Goal: Task Accomplishment & Management: Use online tool/utility

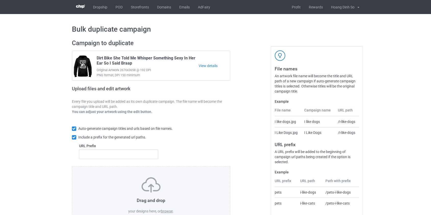
scroll to position [23, 0]
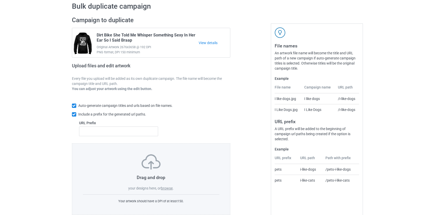
click at [168, 188] on label "browse" at bounding box center [167, 188] width 12 height 4
click at [0, 0] on input "browse" at bounding box center [0, 0] width 0 height 0
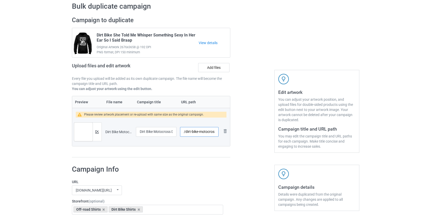
scroll to position [0, 33]
drag, startPoint x: 186, startPoint y: 132, endPoint x: 210, endPoint y: 131, distance: 23.2
click at [210, 131] on input "/dirt-bike-motocross-don-t-worry-i-m-pro" at bounding box center [199, 132] width 38 height 10
type input "/dbpro"
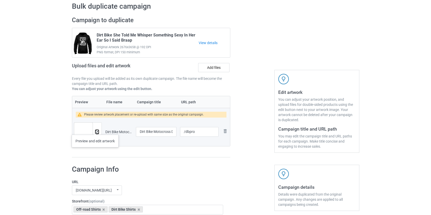
click at [95, 130] on button at bounding box center [96, 132] width 3 height 4
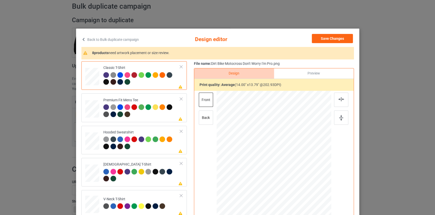
click at [107, 36] on link "Back to Bulk duplicate campaign" at bounding box center [109, 39] width 57 height 11
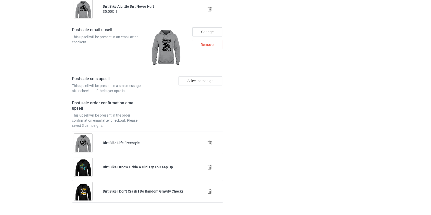
scroll to position [715, 0]
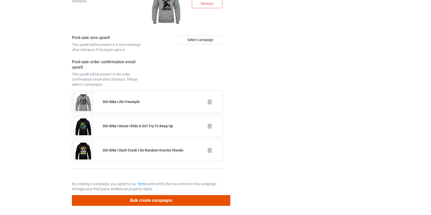
click at [163, 198] on button "Bulk create campaigns" at bounding box center [151, 200] width 159 height 10
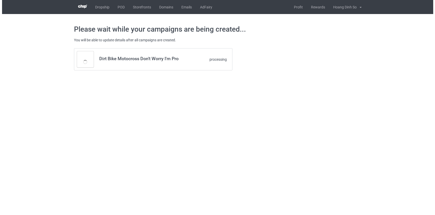
scroll to position [0, 0]
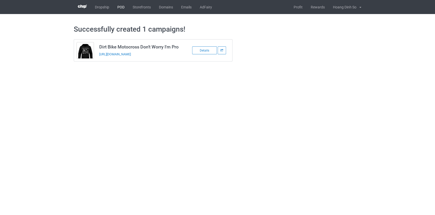
click at [125, 8] on link "POD" at bounding box center [120, 7] width 15 height 14
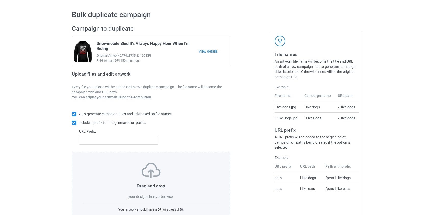
scroll to position [33, 0]
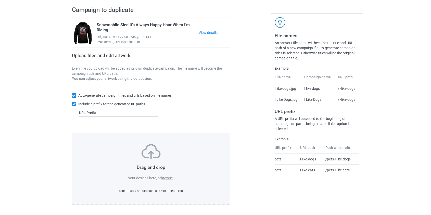
click at [164, 176] on label "browse" at bounding box center [167, 178] width 12 height 4
click at [0, 0] on input "browse" at bounding box center [0, 0] width 0 height 0
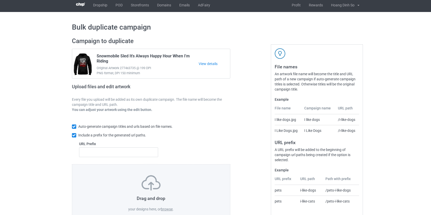
scroll to position [0, 0]
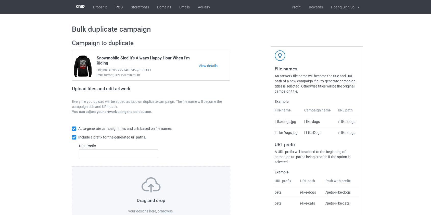
click at [120, 9] on link "POD" at bounding box center [118, 7] width 15 height 14
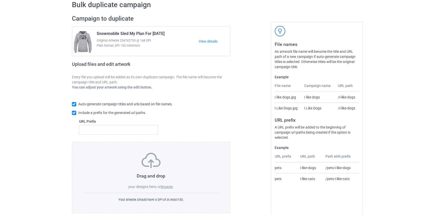
scroll to position [33, 0]
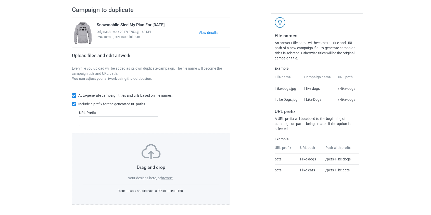
click at [168, 179] on label "browse" at bounding box center [167, 178] width 12 height 4
click at [0, 0] on input "browse" at bounding box center [0, 0] width 0 height 0
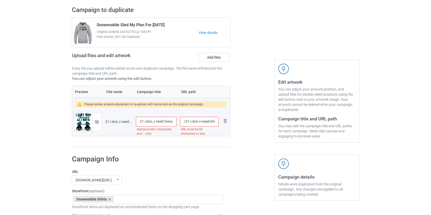
click at [150, 124] on input "21 i don_t need therapy all i need is to go riding snowmobile" at bounding box center [156, 122] width 41 height 10
click at [167, 121] on input "hhhhhhhhhhhhhhhhhhhhhhhhhhhhhhhhhhhhhhhhhhhhhhhhhhhhhhhhhhhhhhhhhhhhhhhhhhh" at bounding box center [156, 122] width 41 height 10
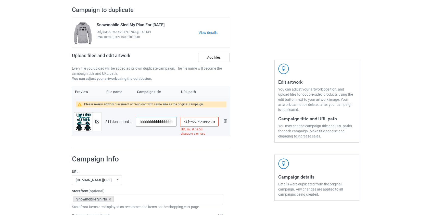
click at [167, 121] on input "hhhhhhhhhhhhhhhhhhhhhhhhhhhhhhhhhhhhhhhhhhhhhhhhhhhhhhhhhhhhhhhhhhhhhhhhhhhhhhhh" at bounding box center [156, 122] width 41 height 10
click at [167, 121] on input "hh" at bounding box center [156, 122] width 41 height 10
click at [167, 121] on input "hhhhh" at bounding box center [156, 122] width 41 height 10
type input "hhhhhhhhhhhhhhhhhhhhhhhhhhhhhhhhhhhhhhhhhhhhhhhhhhhhhhhhhhhhhhhhhhhhhhhhhhhhhhh…"
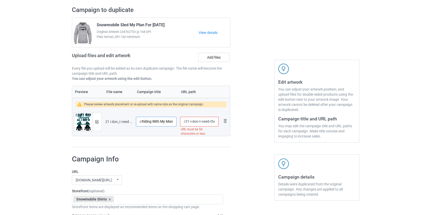
scroll to position [0, 80]
type input "Snowmobile Sled I Don't Need Therapy All I Need Is Riding With My Man"
click at [208, 122] on input "/21-i-don-t-need-therapy-all-i-need-is-to-go-riding-snowmobile" at bounding box center [199, 122] width 38 height 10
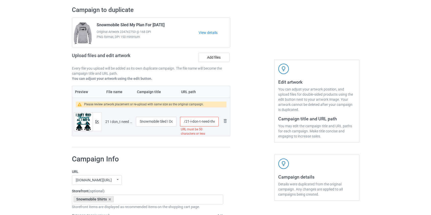
click at [208, 122] on input "/21-i-don-t-need-therapy-all-i-need-is-to-go-riding-snowmobile" at bounding box center [199, 122] width 38 height 10
type input "/sledtherapy"
click at [97, 120] on button at bounding box center [96, 122] width 3 height 4
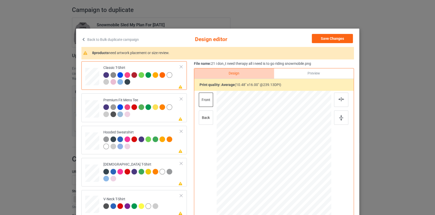
click at [126, 40] on link "Back to Bulk duplicate campaign" at bounding box center [109, 39] width 57 height 11
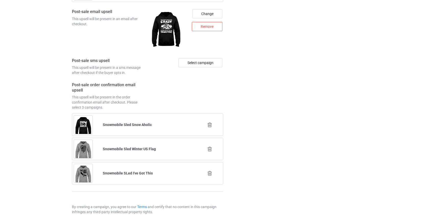
scroll to position [715, 0]
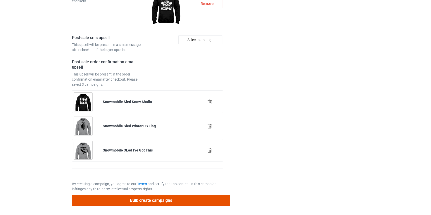
click at [163, 198] on button "Bulk create campaigns" at bounding box center [151, 200] width 159 height 10
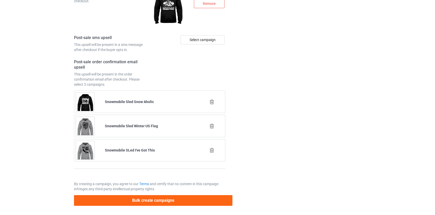
scroll to position [0, 0]
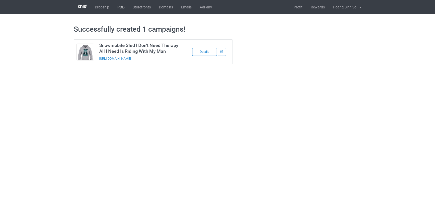
click at [117, 6] on link "POD" at bounding box center [120, 7] width 15 height 14
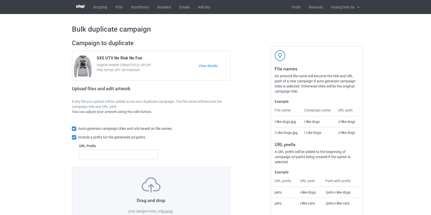
scroll to position [33, 0]
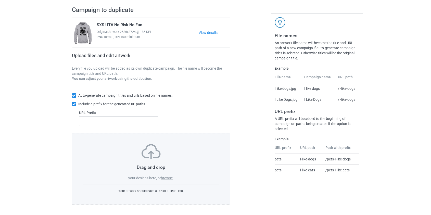
click at [165, 179] on label "browse" at bounding box center [167, 178] width 12 height 4
click at [0, 0] on input "browse" at bounding box center [0, 0] width 0 height 0
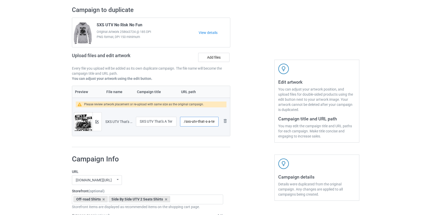
click at [189, 121] on input "/sxs-utv-that-s-a-terrible-idea-what-time" at bounding box center [199, 122] width 38 height 10
click at [192, 120] on input "/sxs-utv-that-s-a-terrible-idea-what-time" at bounding box center [199, 122] width 38 height 10
drag, startPoint x: 192, startPoint y: 120, endPoint x: 208, endPoint y: 122, distance: 15.9
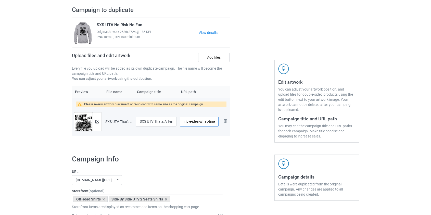
click at [208, 122] on input "/sxs-utv-that-s-a-terrible-idea-what-time" at bounding box center [199, 122] width 38 height 10
type input "/sxstime"
click at [98, 120] on img at bounding box center [96, 121] width 3 height 3
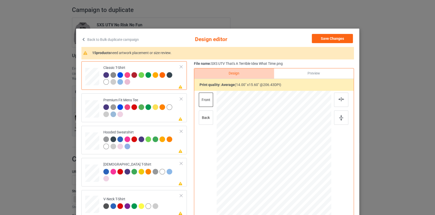
click at [111, 37] on link "Back to Bulk duplicate campaign" at bounding box center [109, 39] width 57 height 11
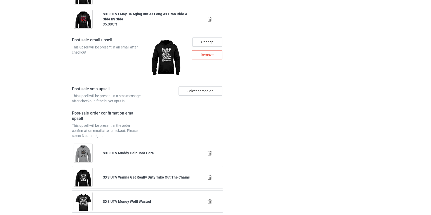
scroll to position [715, 0]
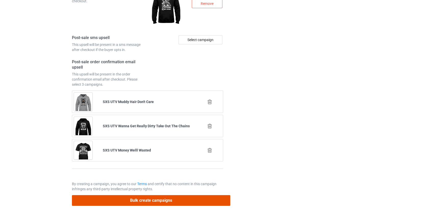
click at [145, 197] on button "Bulk create campaigns" at bounding box center [151, 200] width 159 height 10
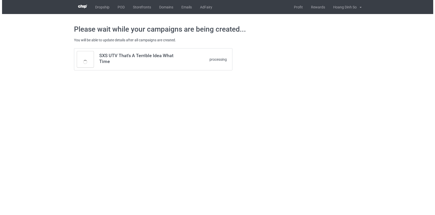
scroll to position [0, 0]
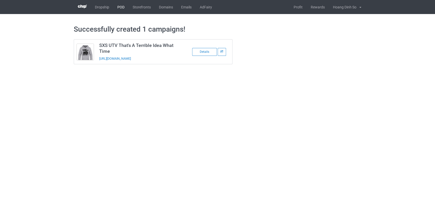
click at [122, 8] on link "POD" at bounding box center [120, 7] width 15 height 14
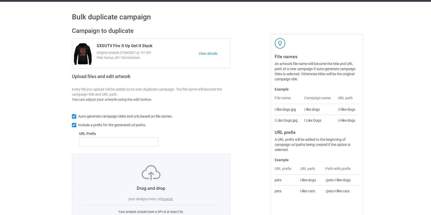
scroll to position [33, 0]
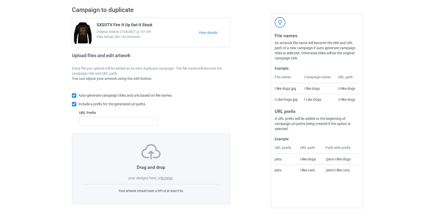
click at [168, 180] on label "browse" at bounding box center [167, 178] width 12 height 4
click at [0, 0] on input "browse" at bounding box center [0, 0] width 0 height 0
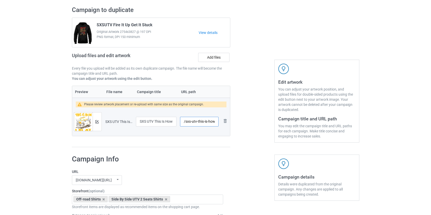
scroll to position [0, 27]
drag, startPoint x: 192, startPoint y: 120, endPoint x: 201, endPoint y: 120, distance: 8.7
click at [201, 120] on input "/sxs-utv-this-is-how-i-play-in-the-mud" at bounding box center [199, 122] width 38 height 10
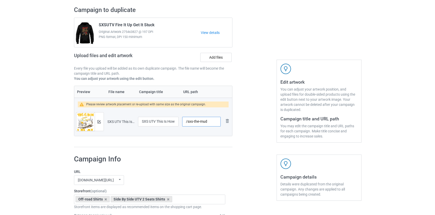
scroll to position [0, 0]
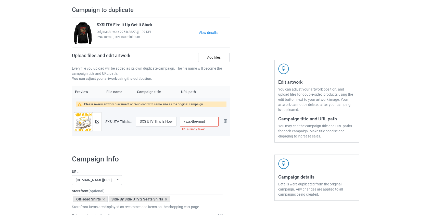
click at [199, 121] on input "/sxs-the-mud" at bounding box center [199, 122] width 38 height 10
type input "/sxs-themud"
click at [97, 122] on img at bounding box center [96, 121] width 3 height 3
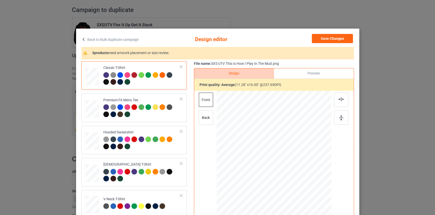
click at [118, 39] on link "Back to Bulk duplicate campaign" at bounding box center [109, 39] width 57 height 11
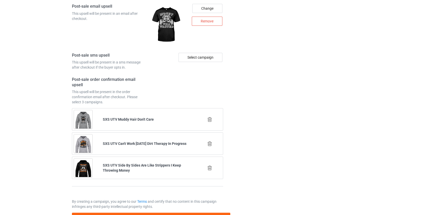
scroll to position [715, 0]
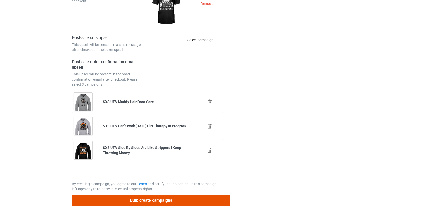
click at [160, 198] on button "Bulk create campaigns" at bounding box center [151, 200] width 159 height 10
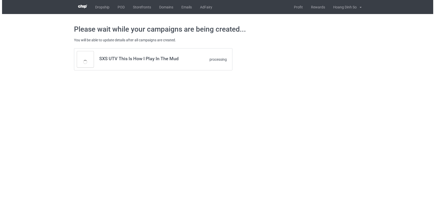
scroll to position [0, 0]
